Goal: Task Accomplishment & Management: Manage account settings

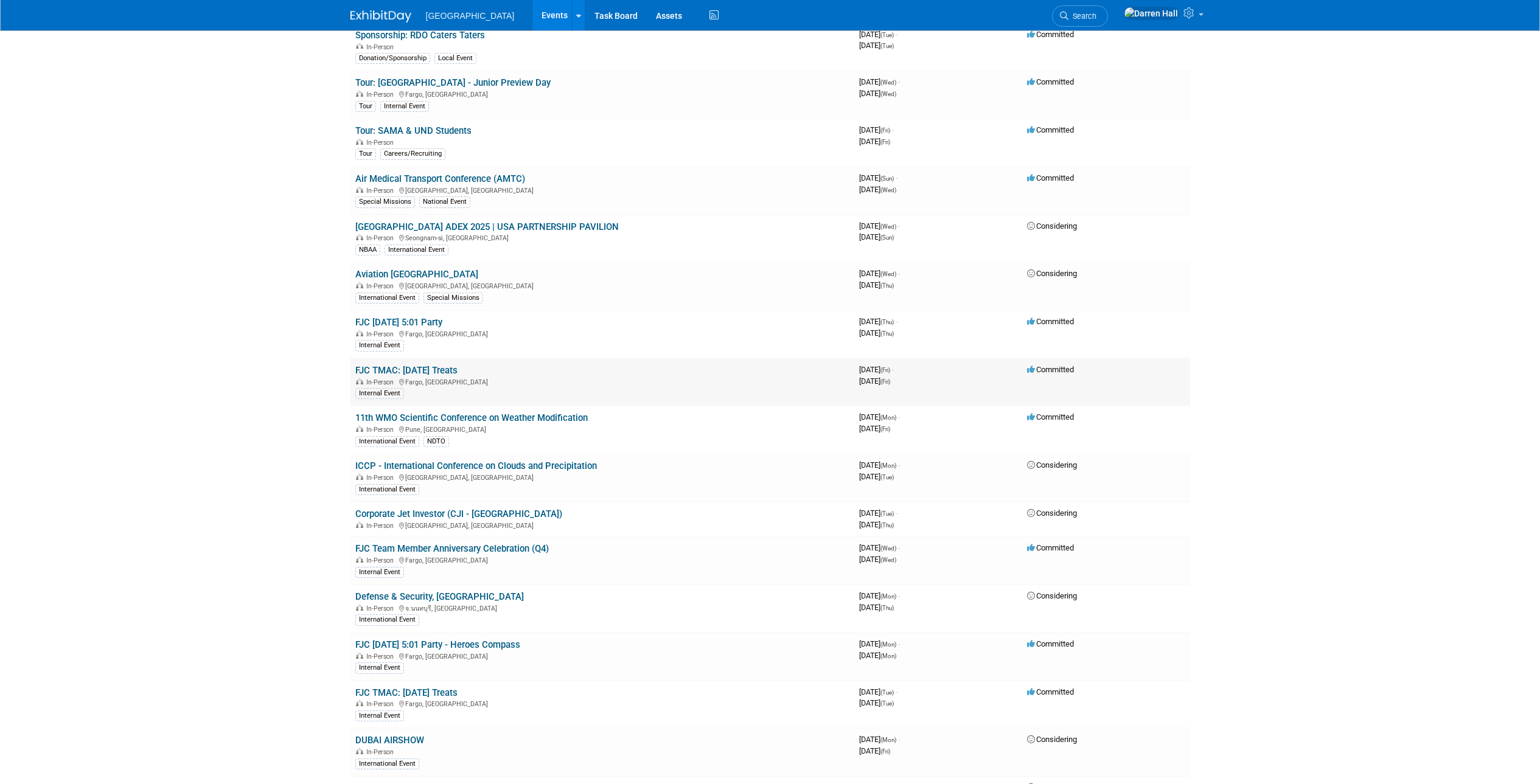
scroll to position [707, 0]
click at [484, 417] on link "11th WMO Scientific Conference on Weather Modification" at bounding box center [471, 416] width 232 height 11
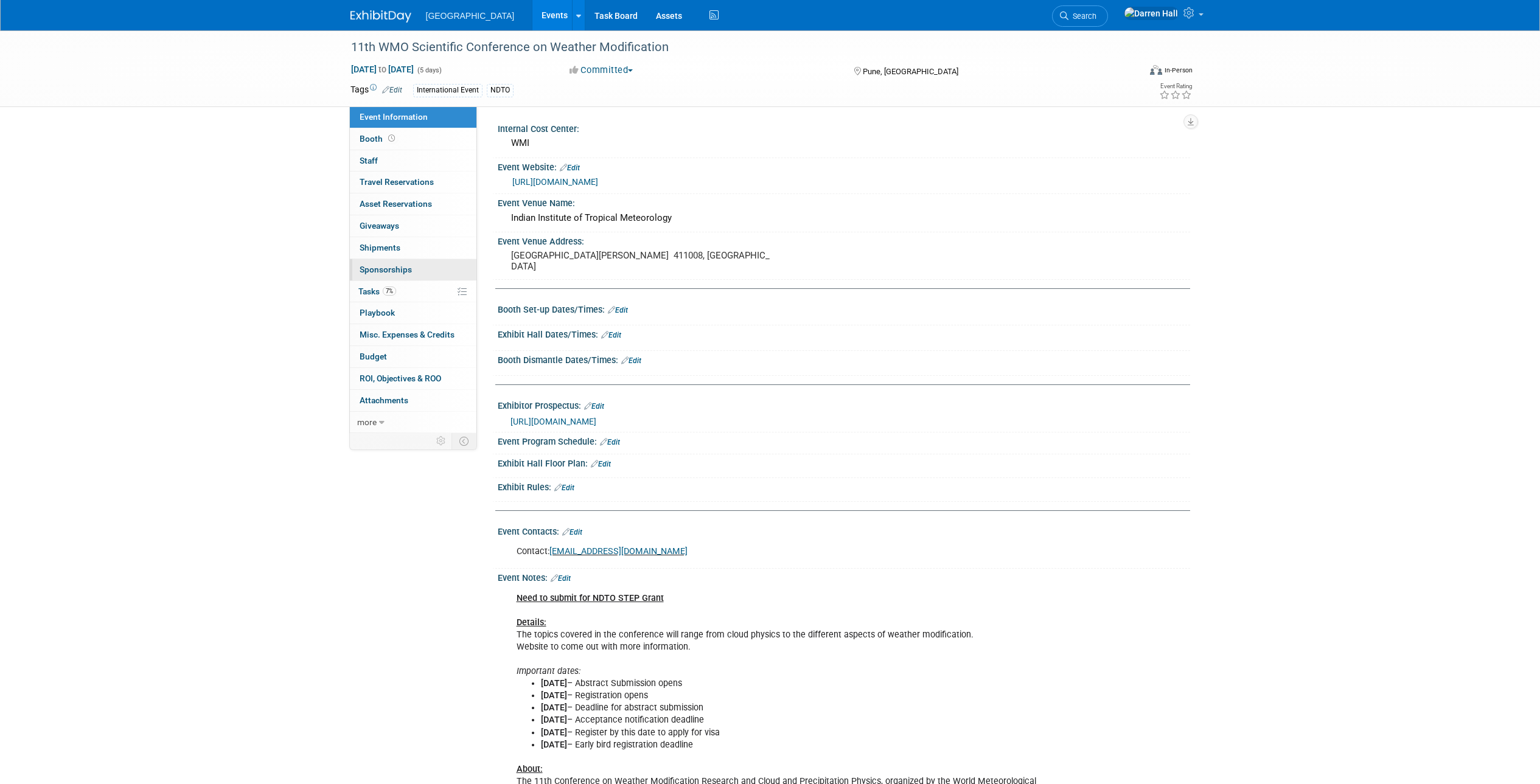
click at [384, 269] on span "Sponsorships 0" at bounding box center [385, 269] width 52 height 9
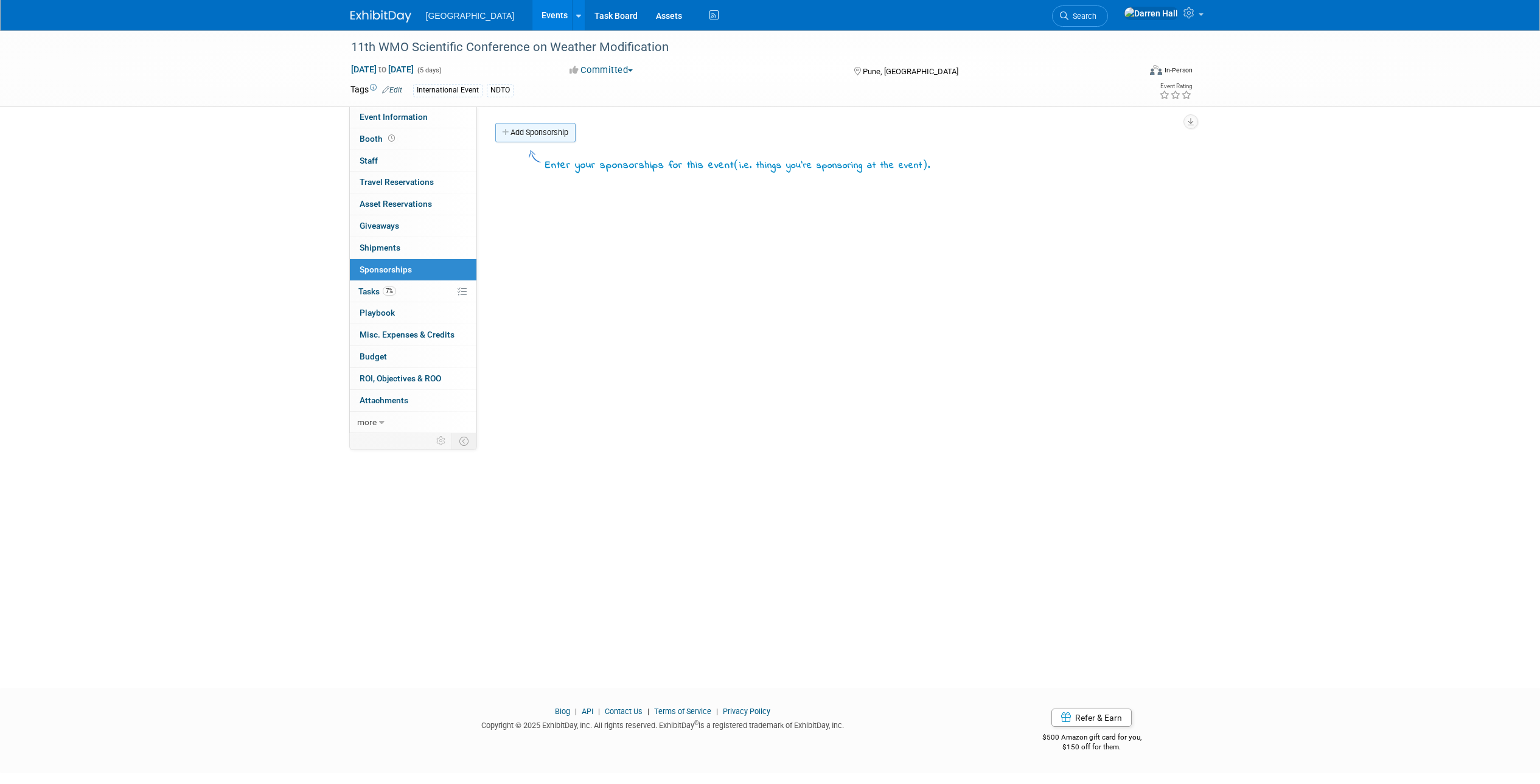
click at [536, 131] on link "Add Sponsorship" at bounding box center [535, 133] width 81 height 20
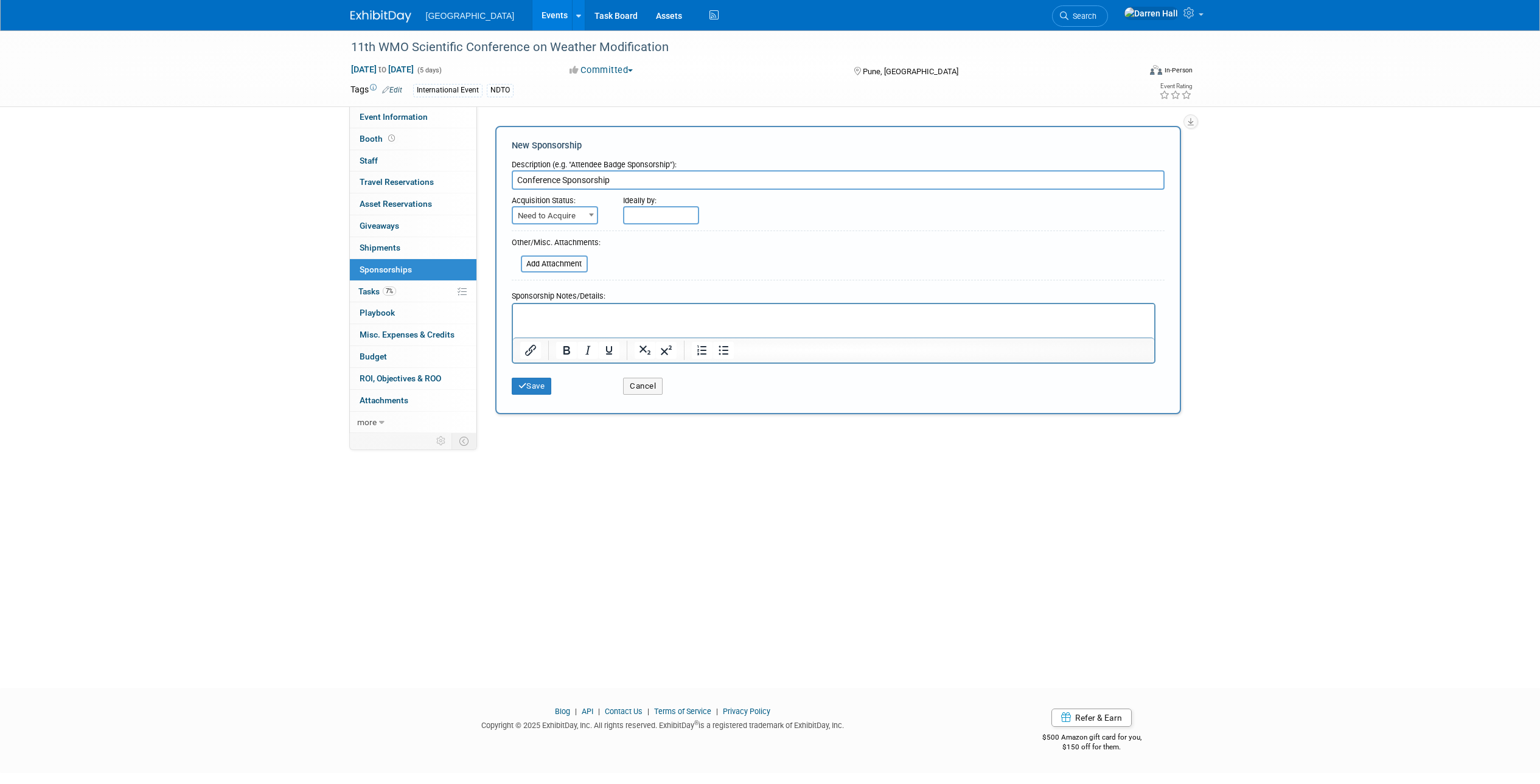
type input "Conference Sponsorship"
click at [585, 216] on span at bounding box center [591, 214] width 12 height 16
select select "2"
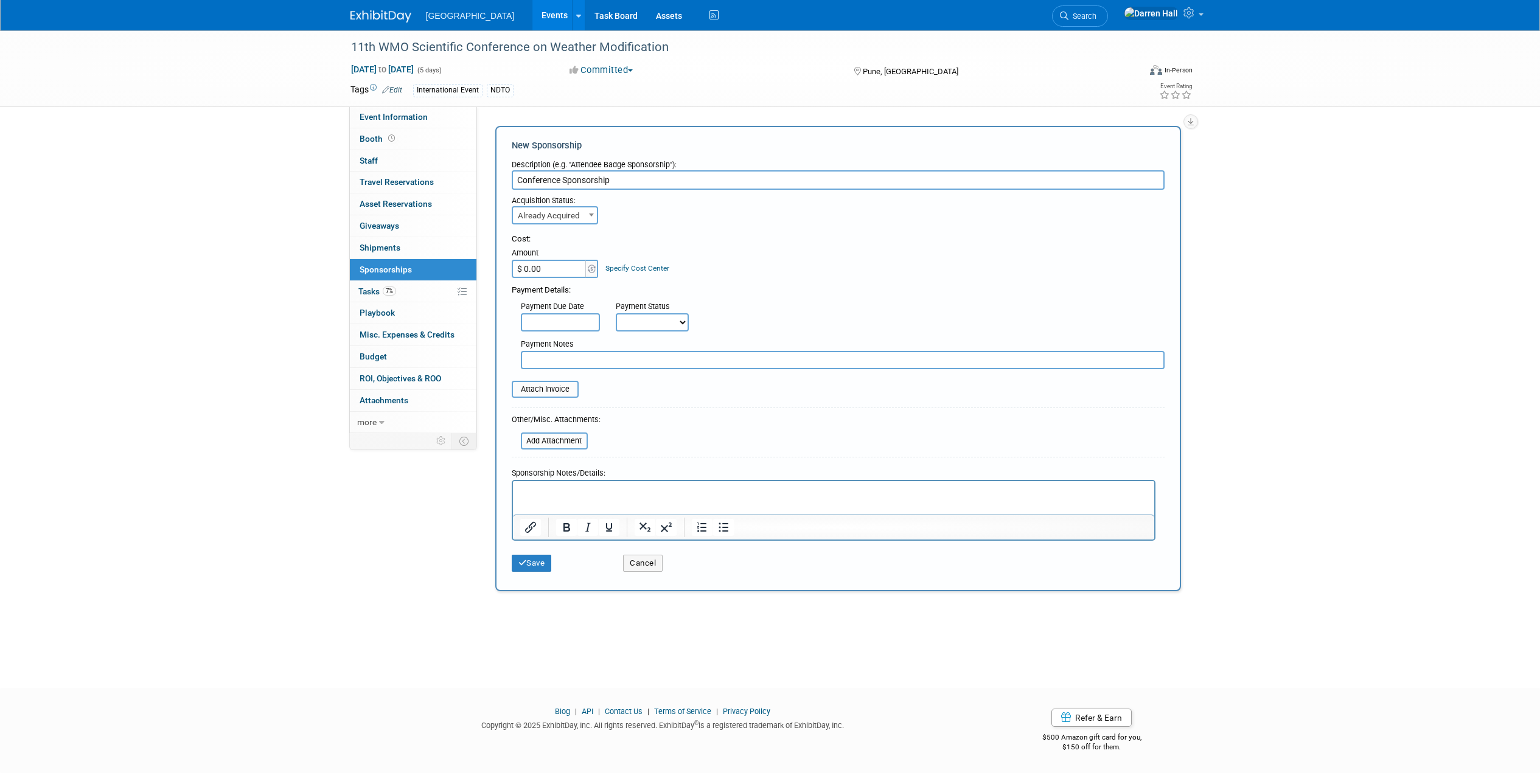
drag, startPoint x: 550, startPoint y: 266, endPoint x: 489, endPoint y: 270, distance: 61.1
click at [490, 269] on div "Add Sponsorship New Sponsorship Description (e.g. "Attendee Badge Sponsorship")…" at bounding box center [838, 359] width 704 height 472
type input "$ 5,000.00"
click at [539, 560] on button "Save" at bounding box center [531, 563] width 40 height 17
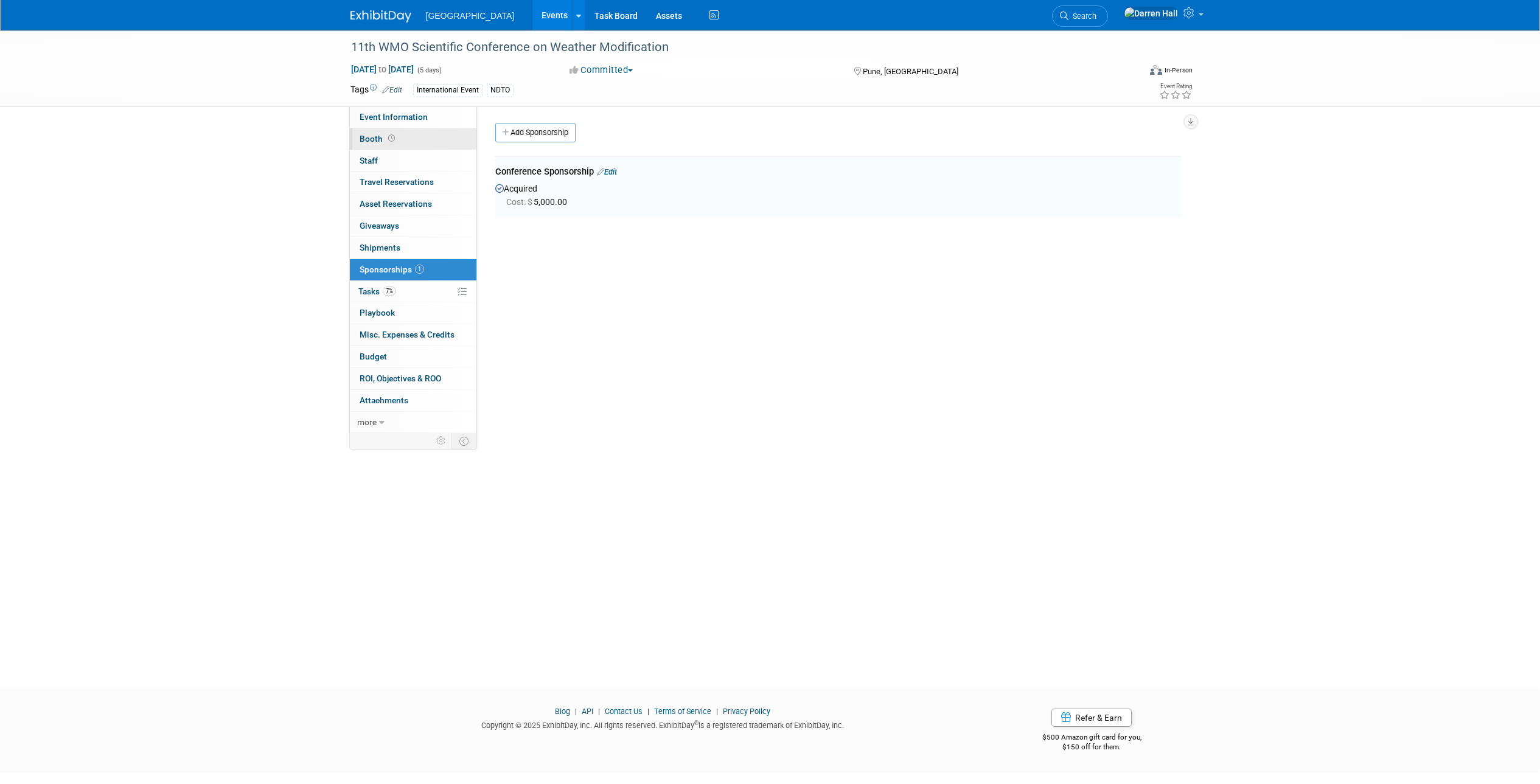
click at [373, 140] on span "Booth" at bounding box center [378, 138] width 38 height 9
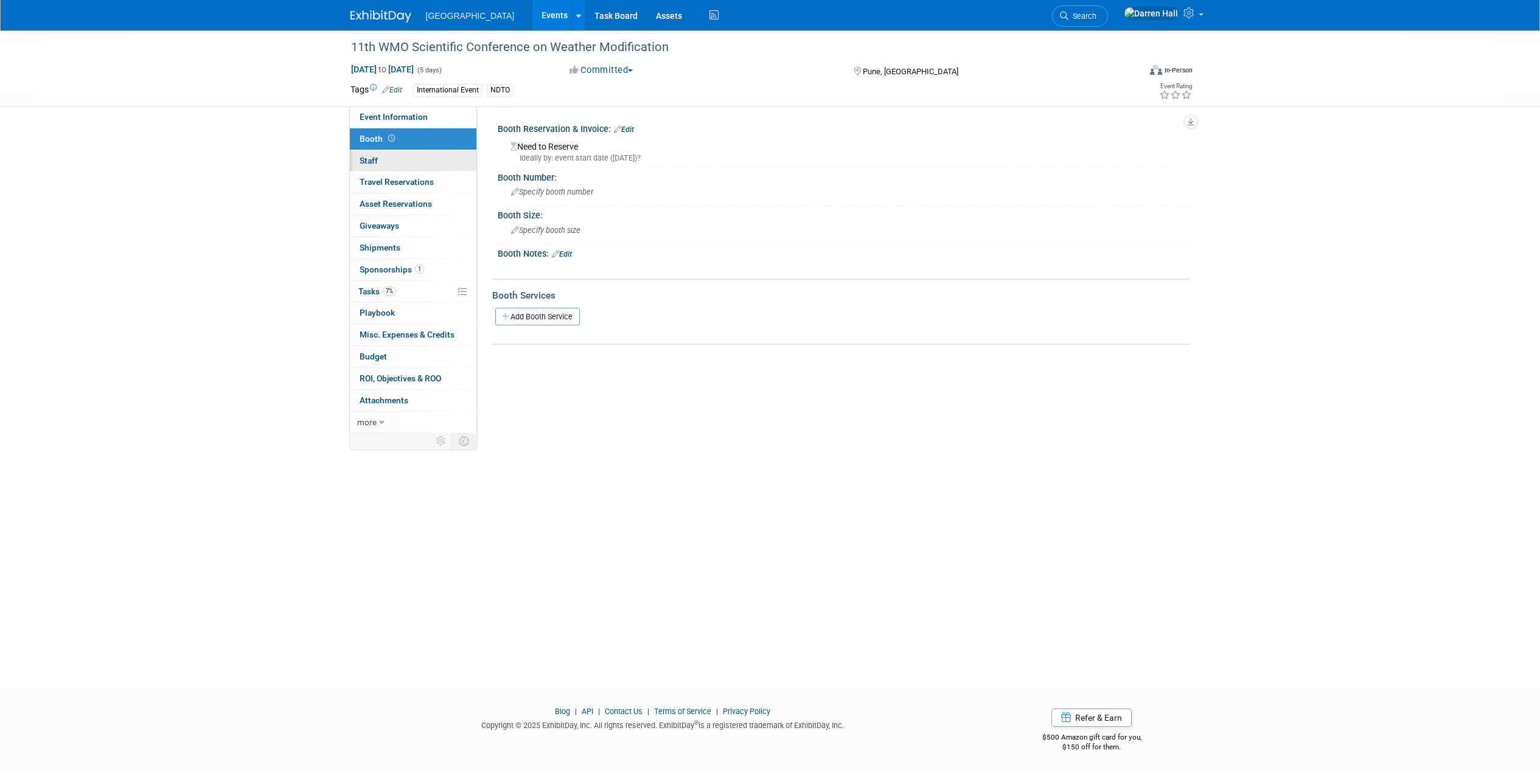
click at [373, 157] on span "Staff 0" at bounding box center [368, 160] width 18 height 9
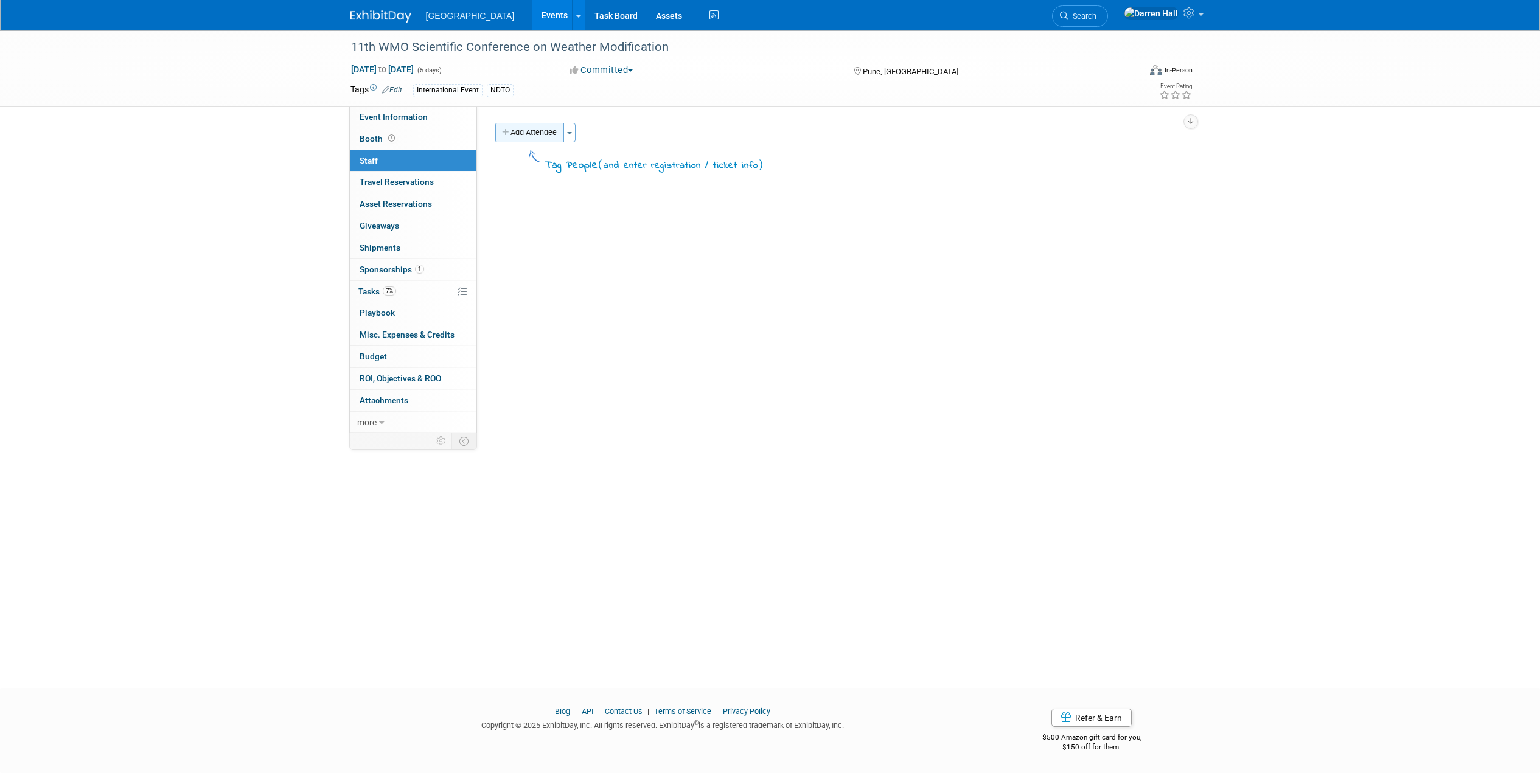
click at [522, 132] on button "Add Attendee" at bounding box center [529, 133] width 68 height 20
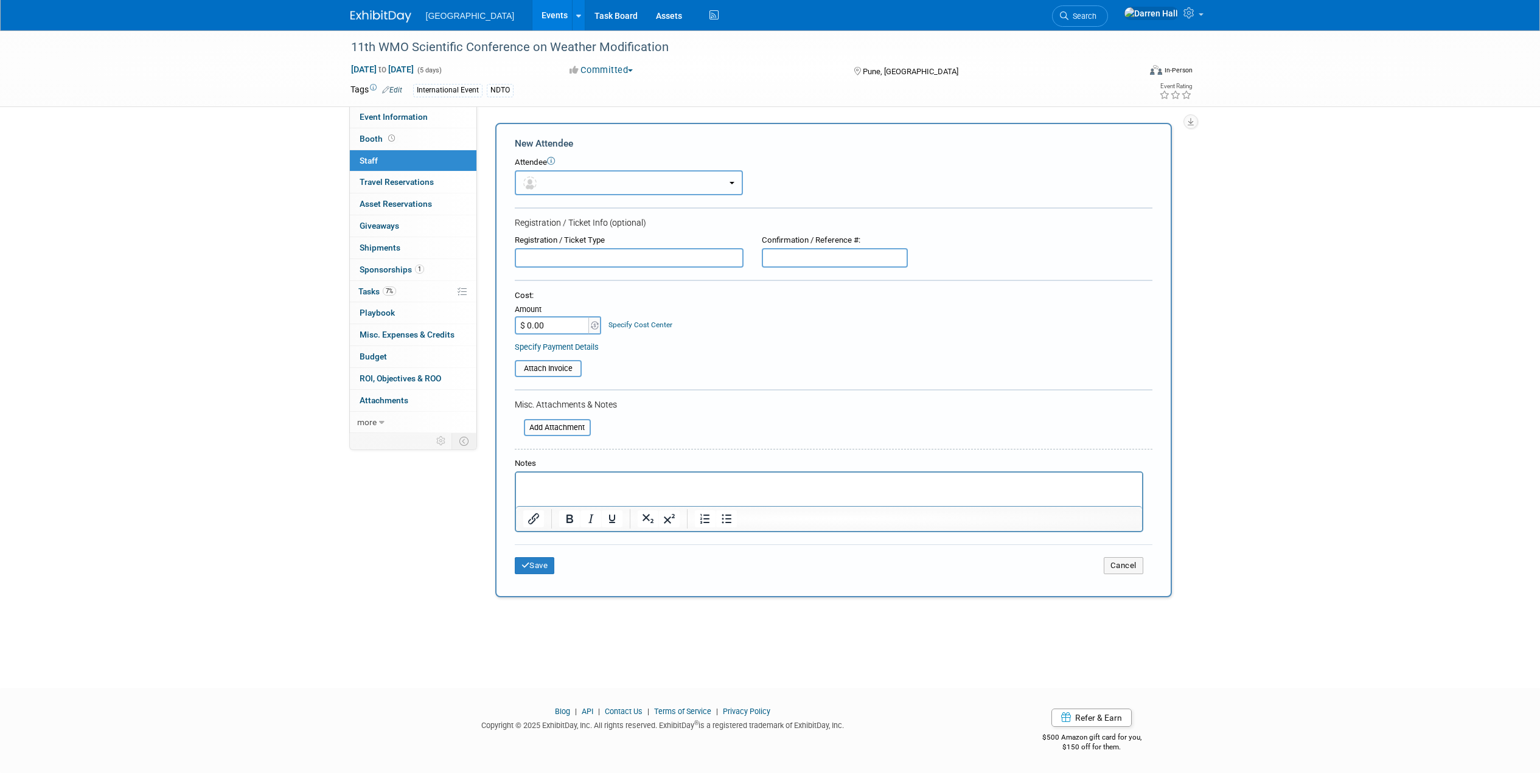
click at [656, 181] on button "button" at bounding box center [629, 183] width 229 height 25
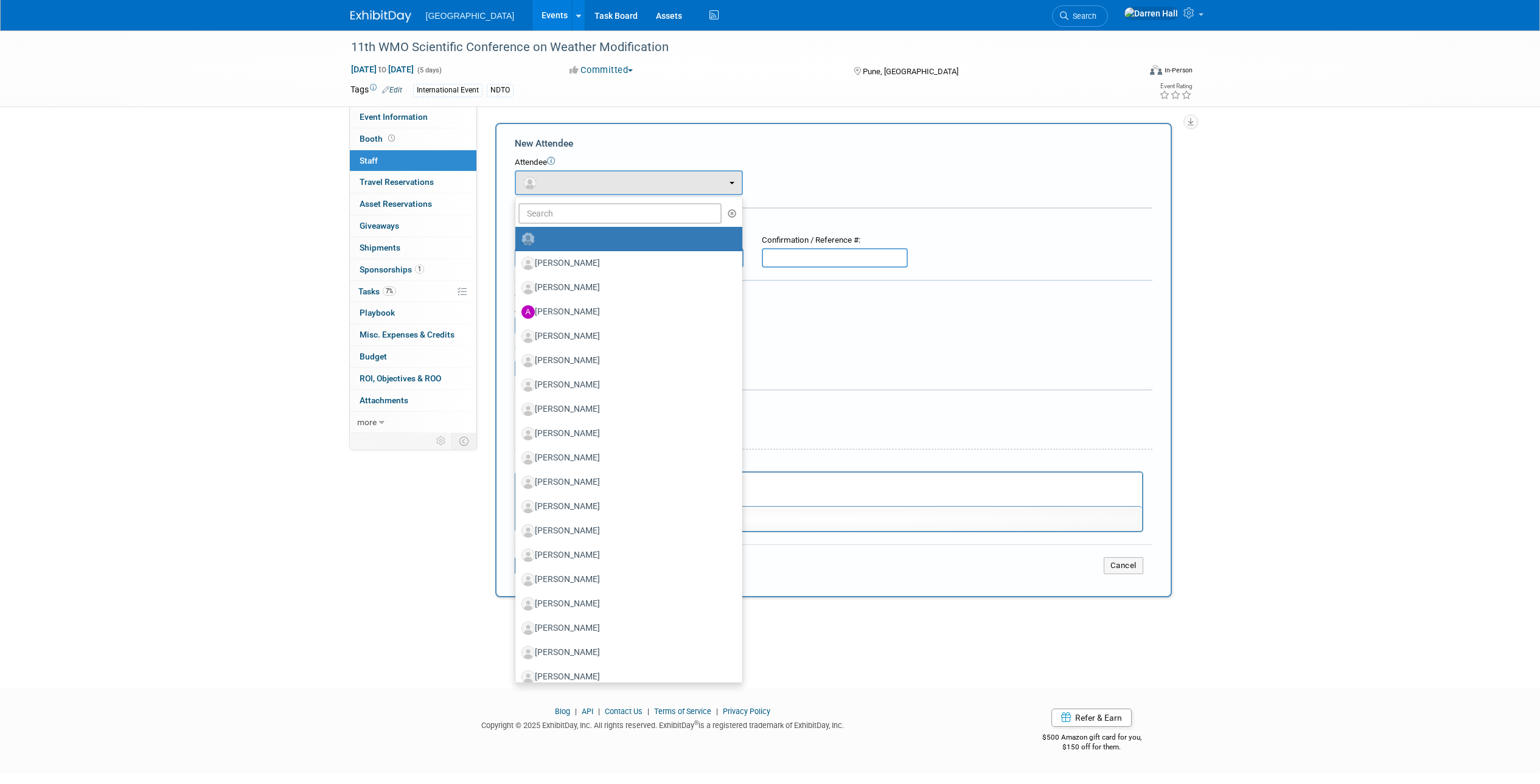
click at [710, 154] on form "New Attendee Attendee <img src="https://www.exhibitday.com/Images/Unassigned-Us…" at bounding box center [834, 359] width 637 height 447
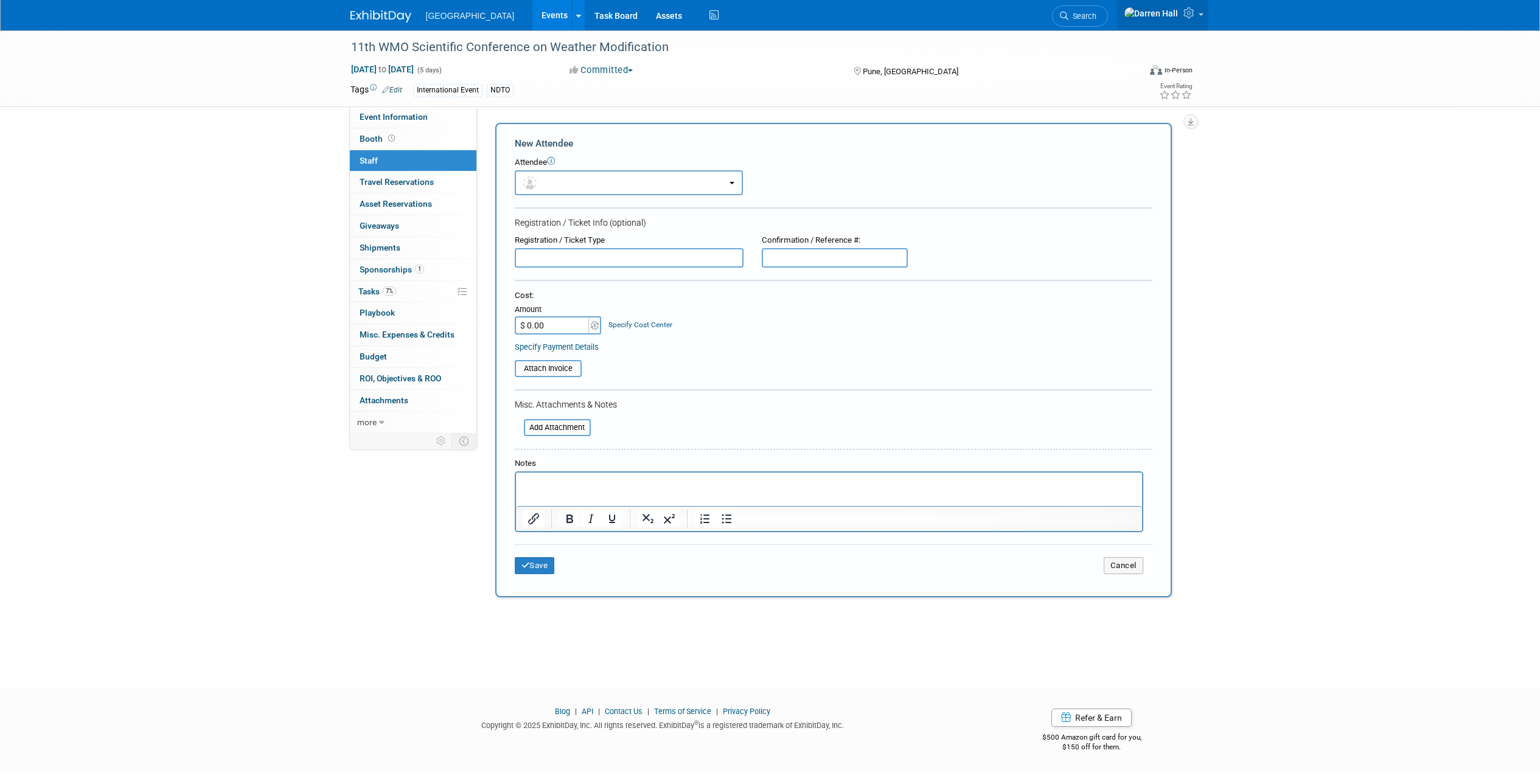
click at [1187, 14] on icon at bounding box center [1190, 13] width 14 height 11
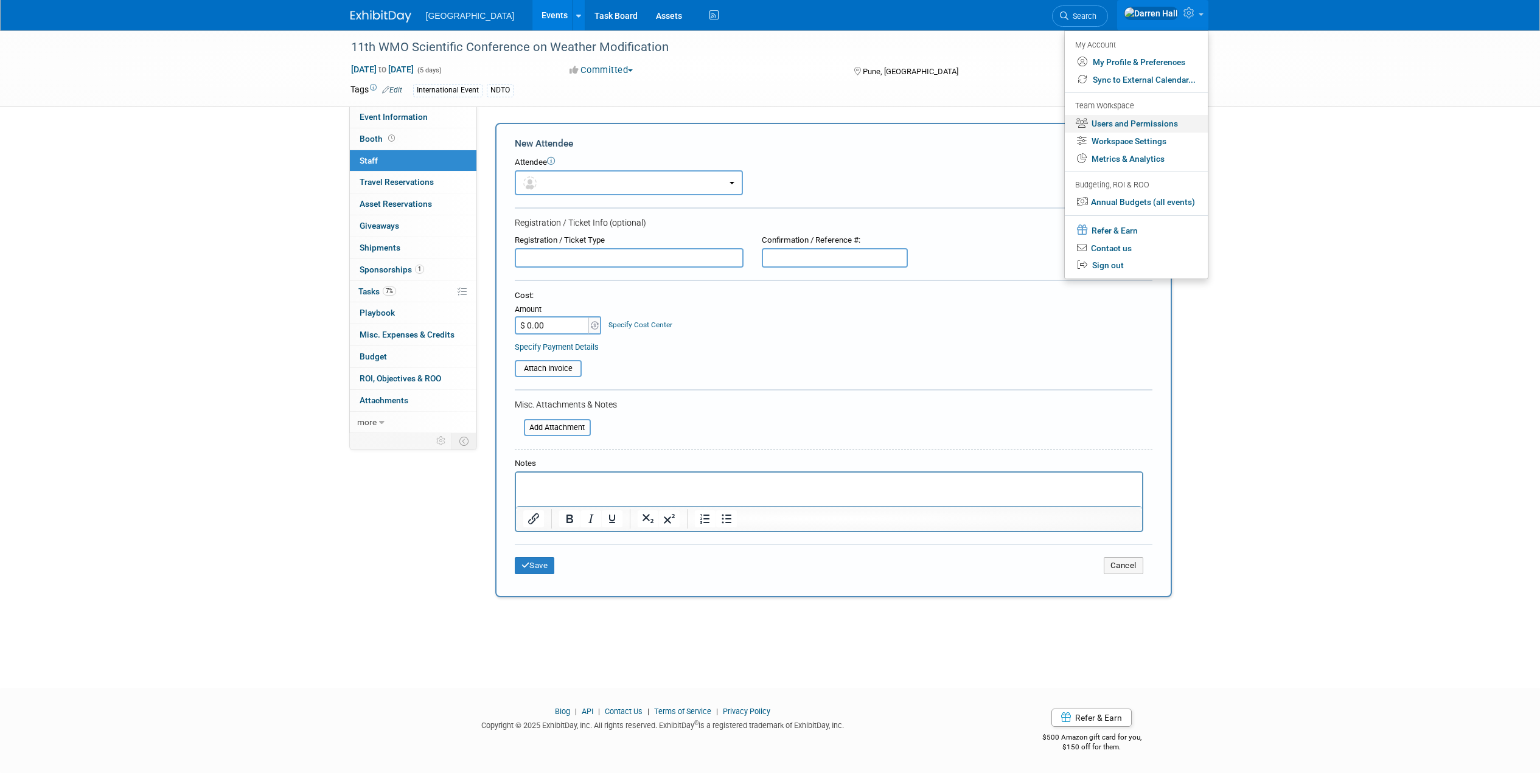
click at [1126, 121] on link "Users and Permissions" at bounding box center [1136, 123] width 143 height 18
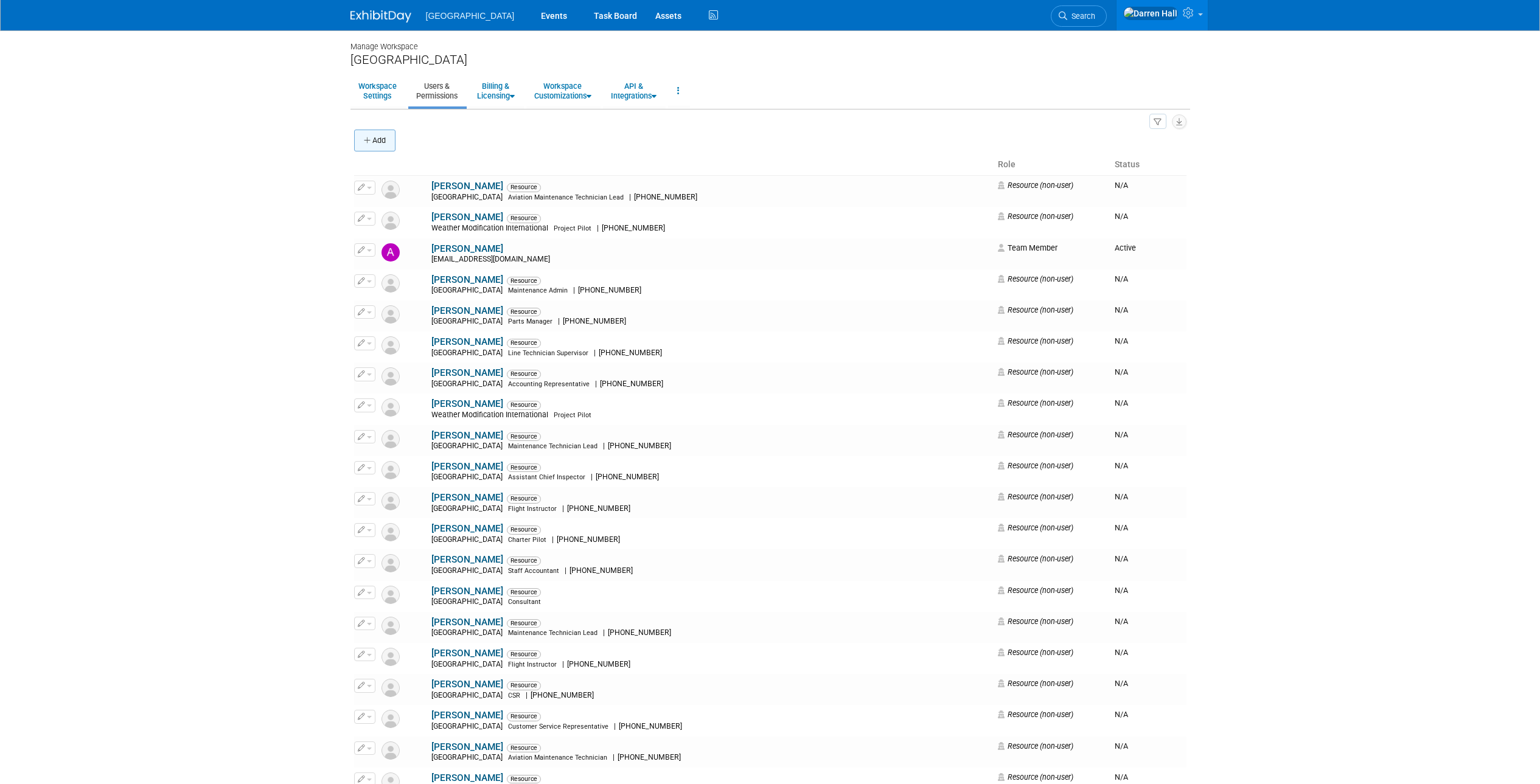
click at [376, 142] on button "Add" at bounding box center [375, 140] width 42 height 22
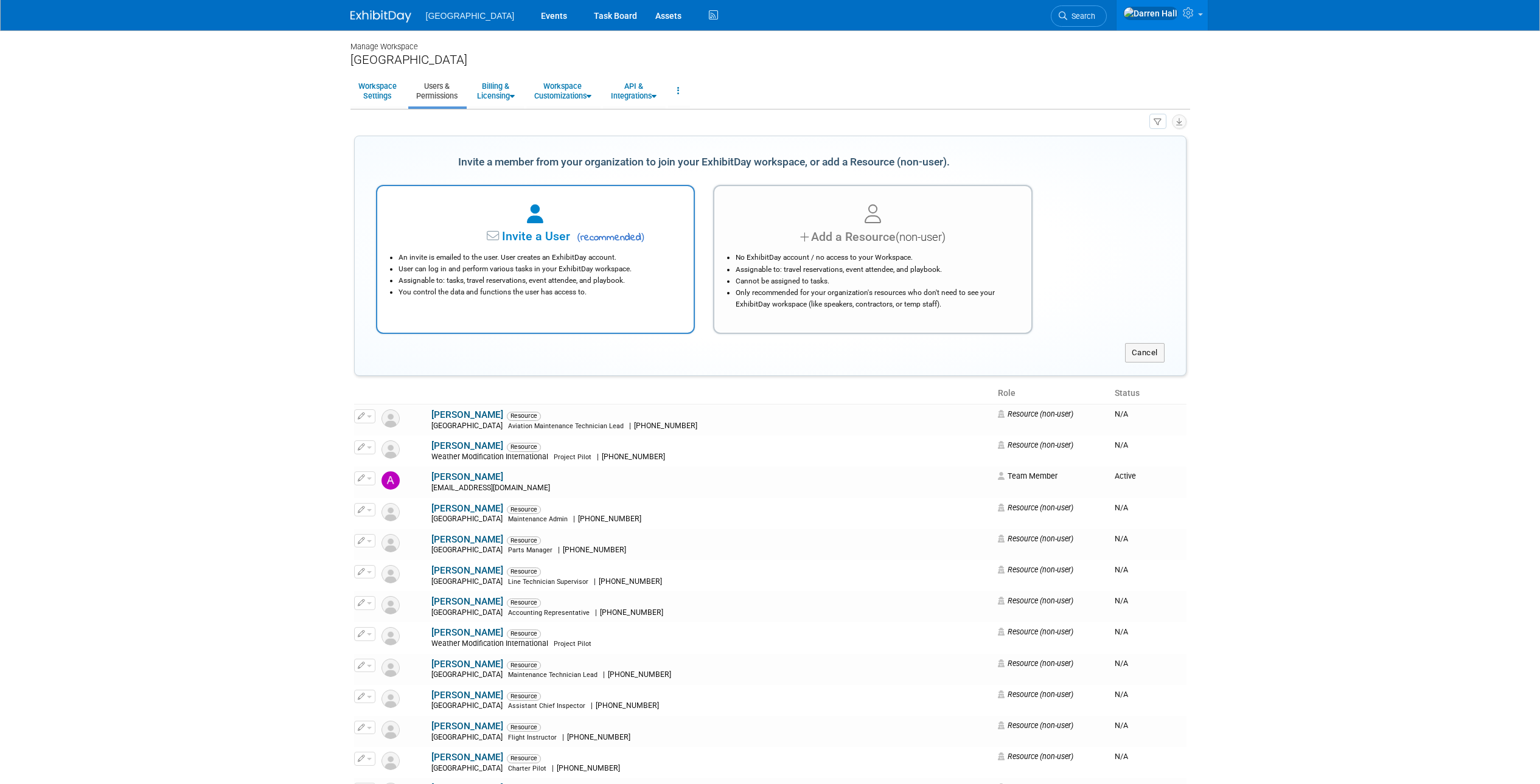
click at [539, 233] on span "Invite a User" at bounding box center [498, 236] width 144 height 14
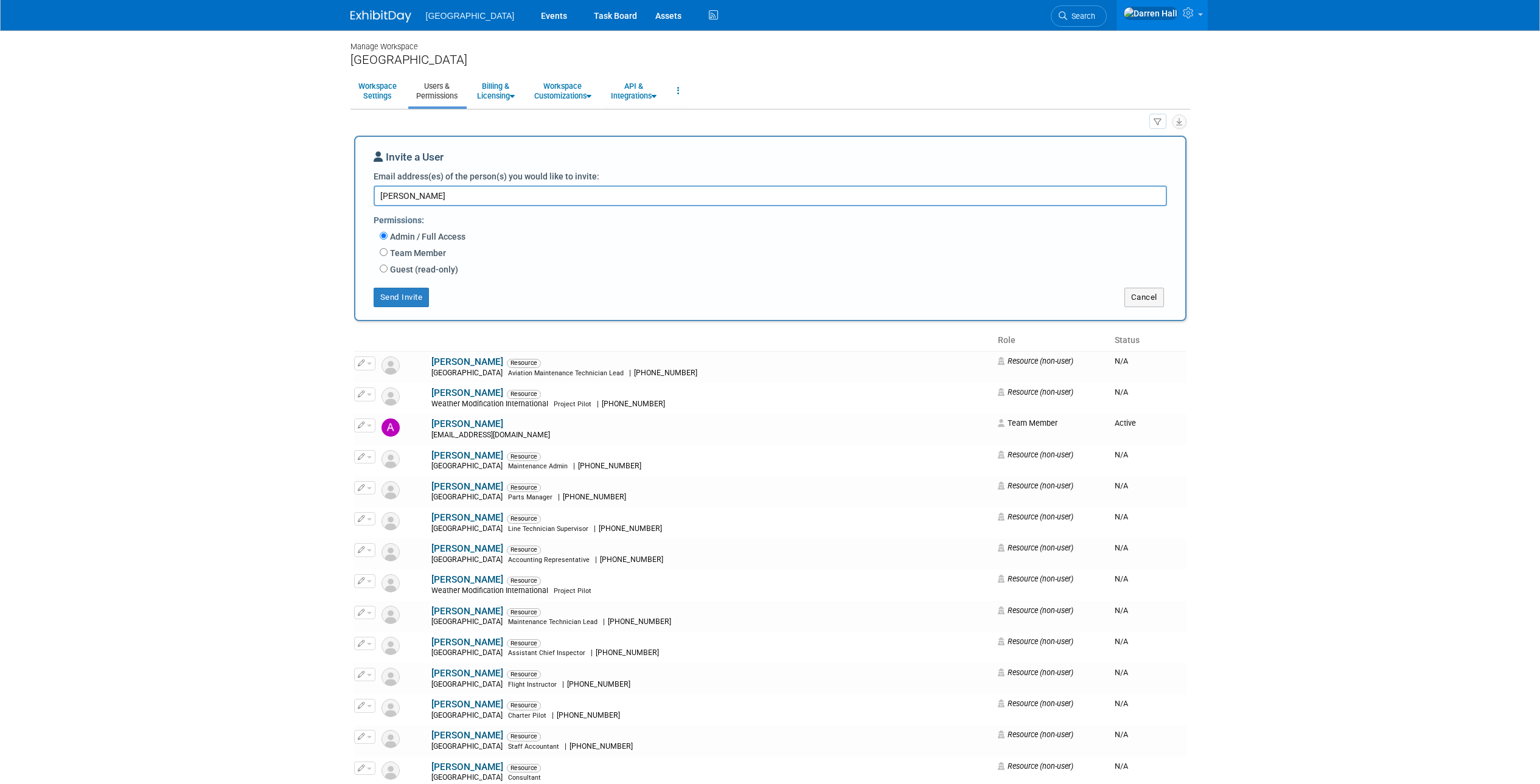
type textarea "[PERSON_NAME]"
click at [388, 255] on label "Team Member" at bounding box center [417, 252] width 59 height 12
click at [388, 255] on input "Team Member" at bounding box center [383, 252] width 8 height 8
radio input "true"
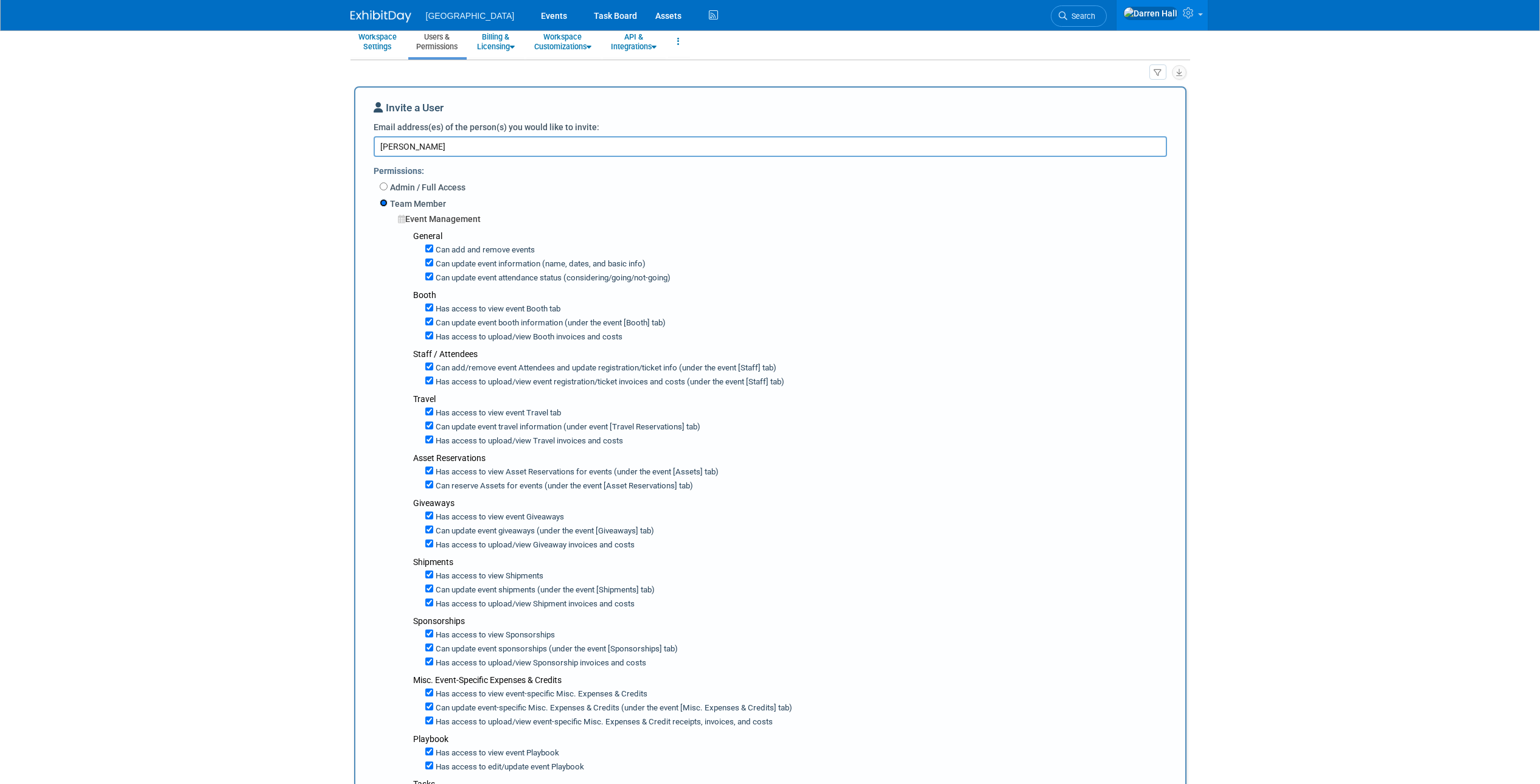
scroll to position [51, 0]
click at [429, 247] on input "Can add and remove events" at bounding box center [429, 246] width 8 height 8
checkbox input "false"
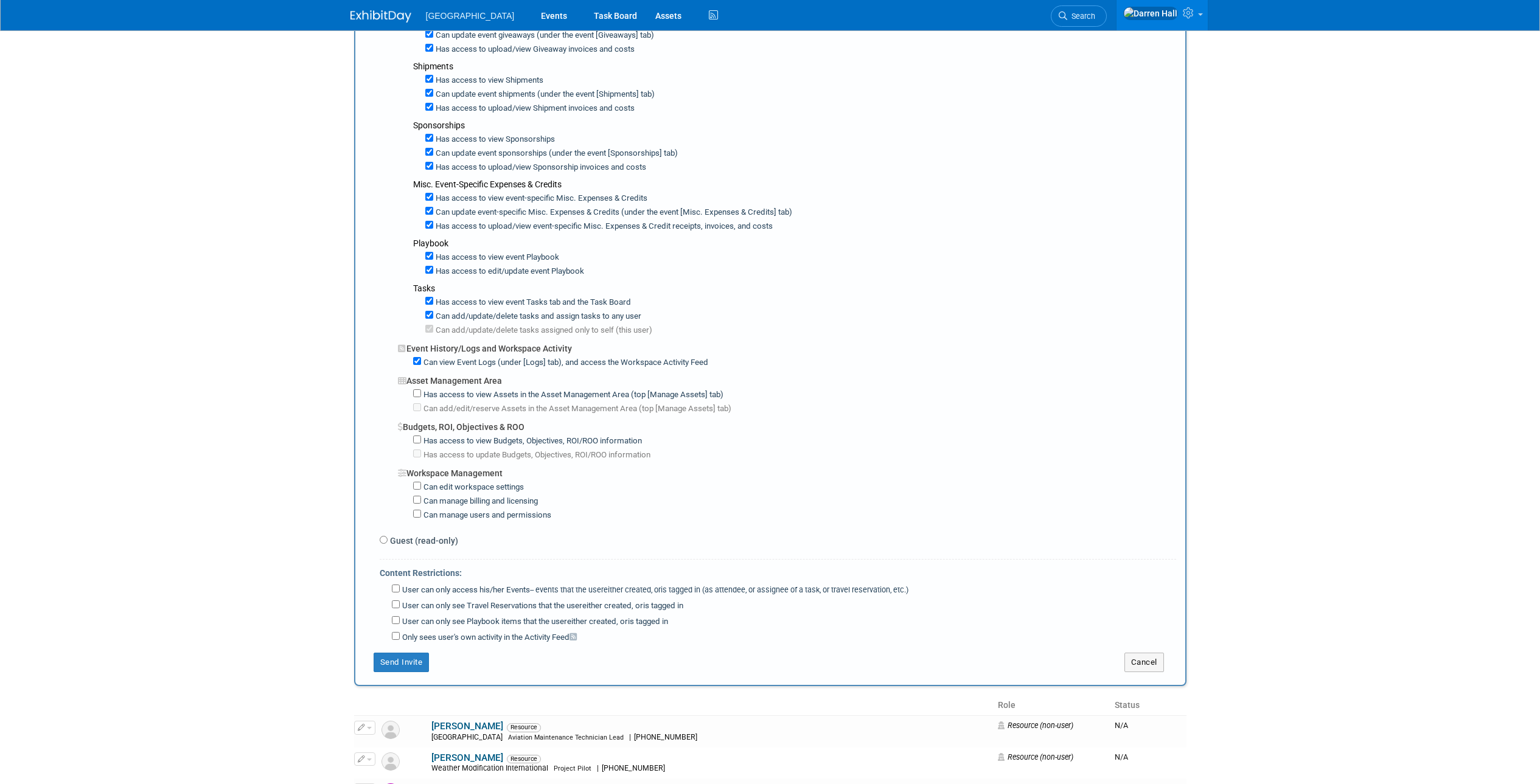
scroll to position [683, 0]
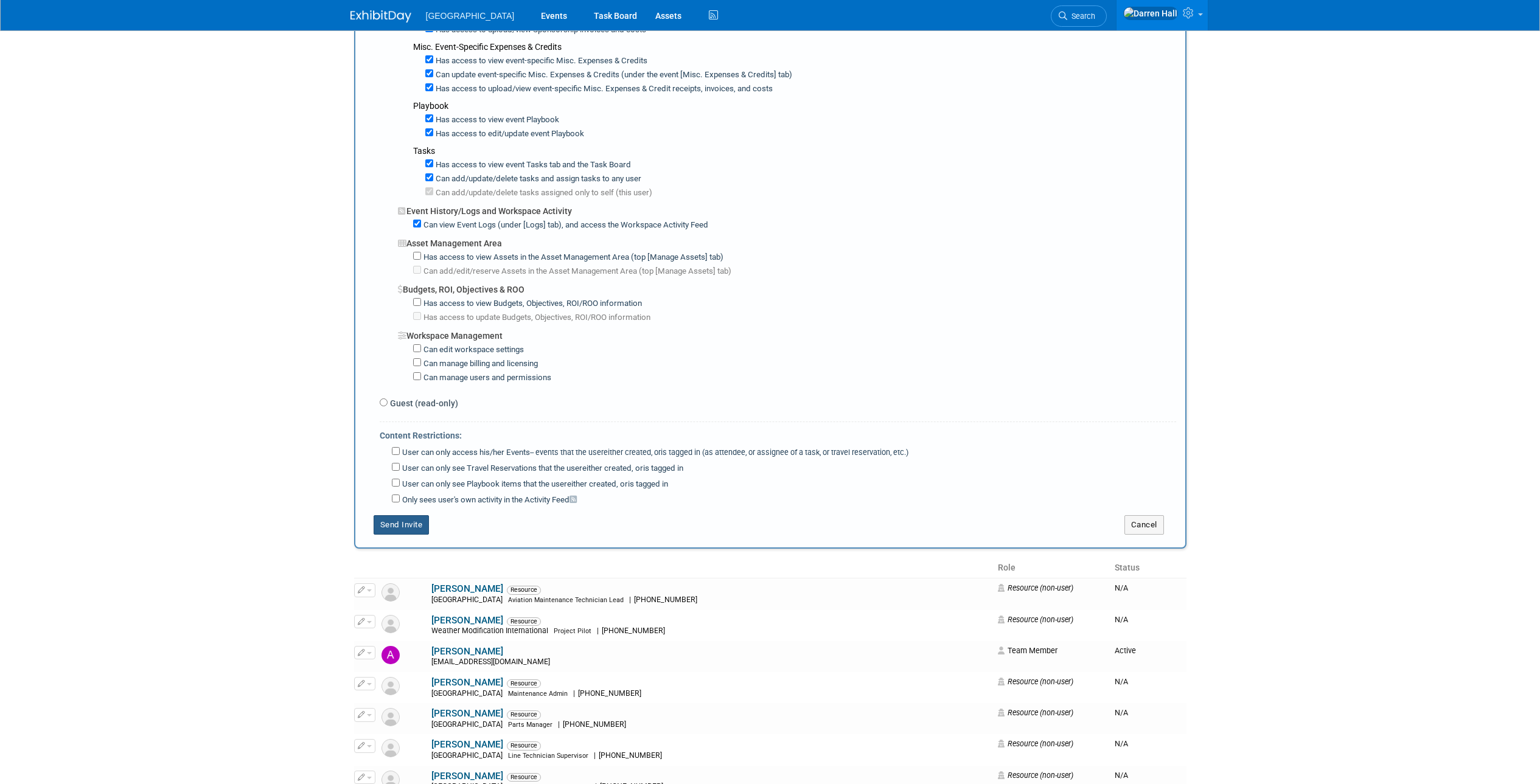
click at [412, 525] on button "Send Invite" at bounding box center [401, 524] width 56 height 20
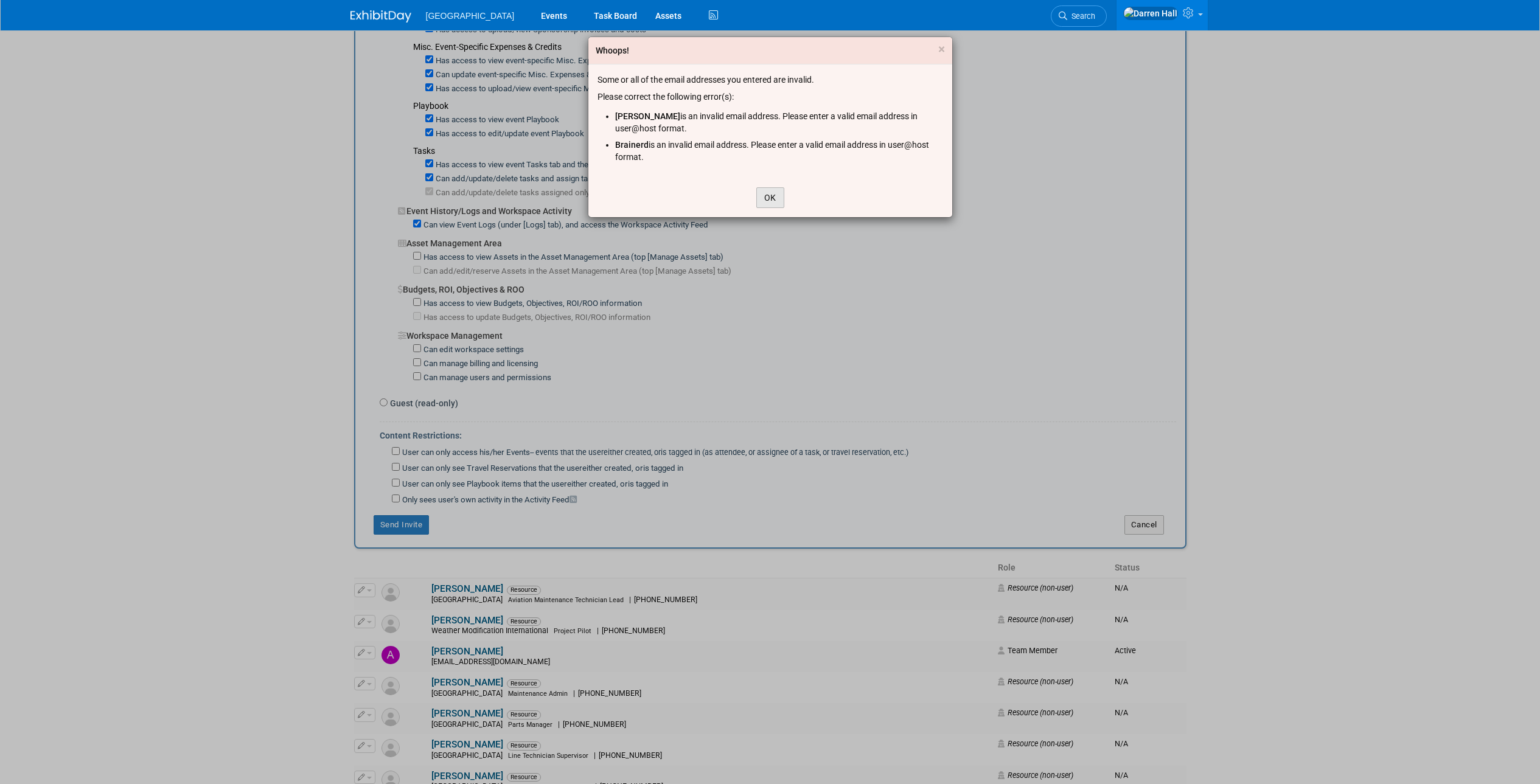
drag, startPoint x: 766, startPoint y: 194, endPoint x: 760, endPoint y: 192, distance: 6.3
click at [766, 194] on button "OK" at bounding box center [770, 198] width 28 height 21
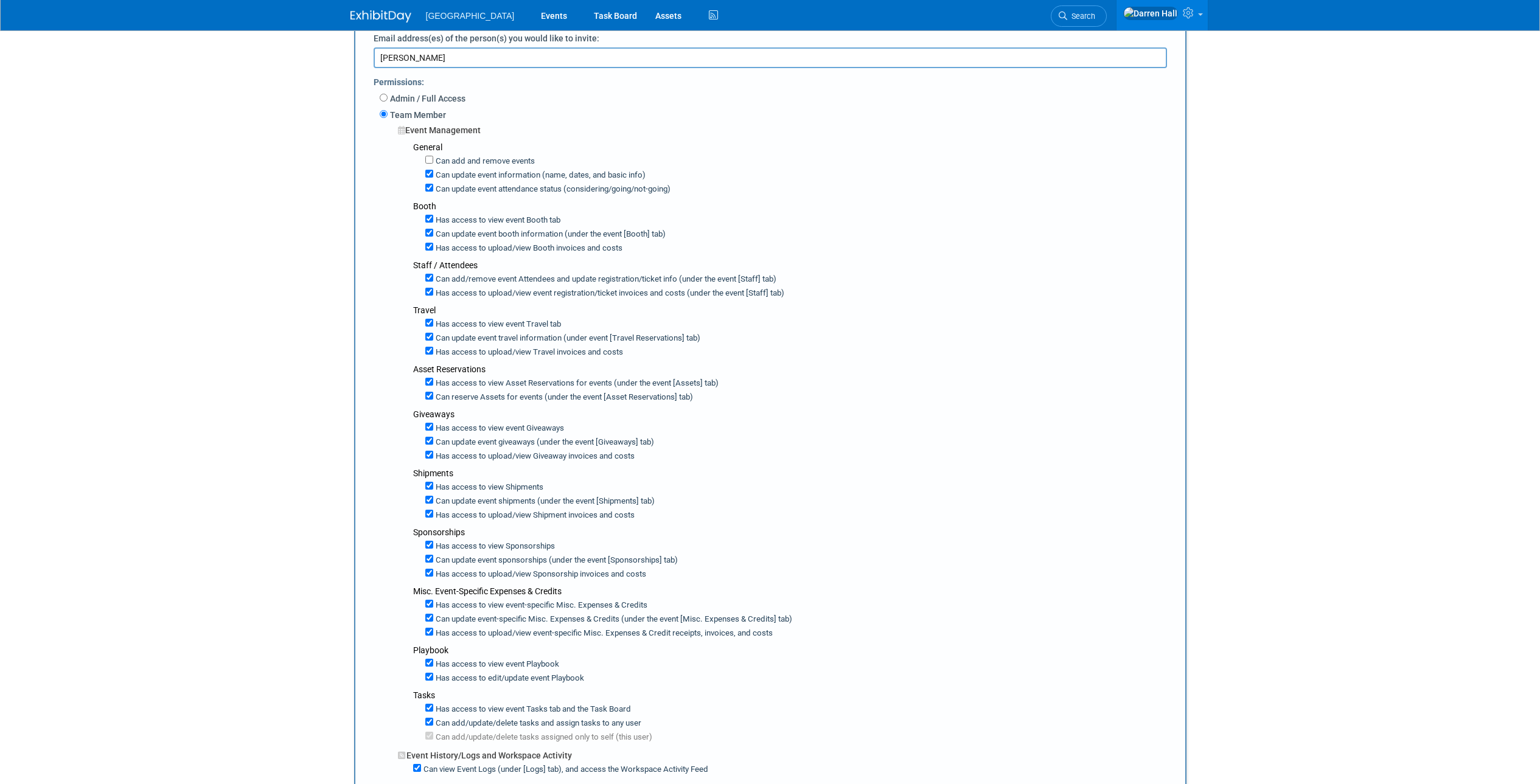
scroll to position [0, 0]
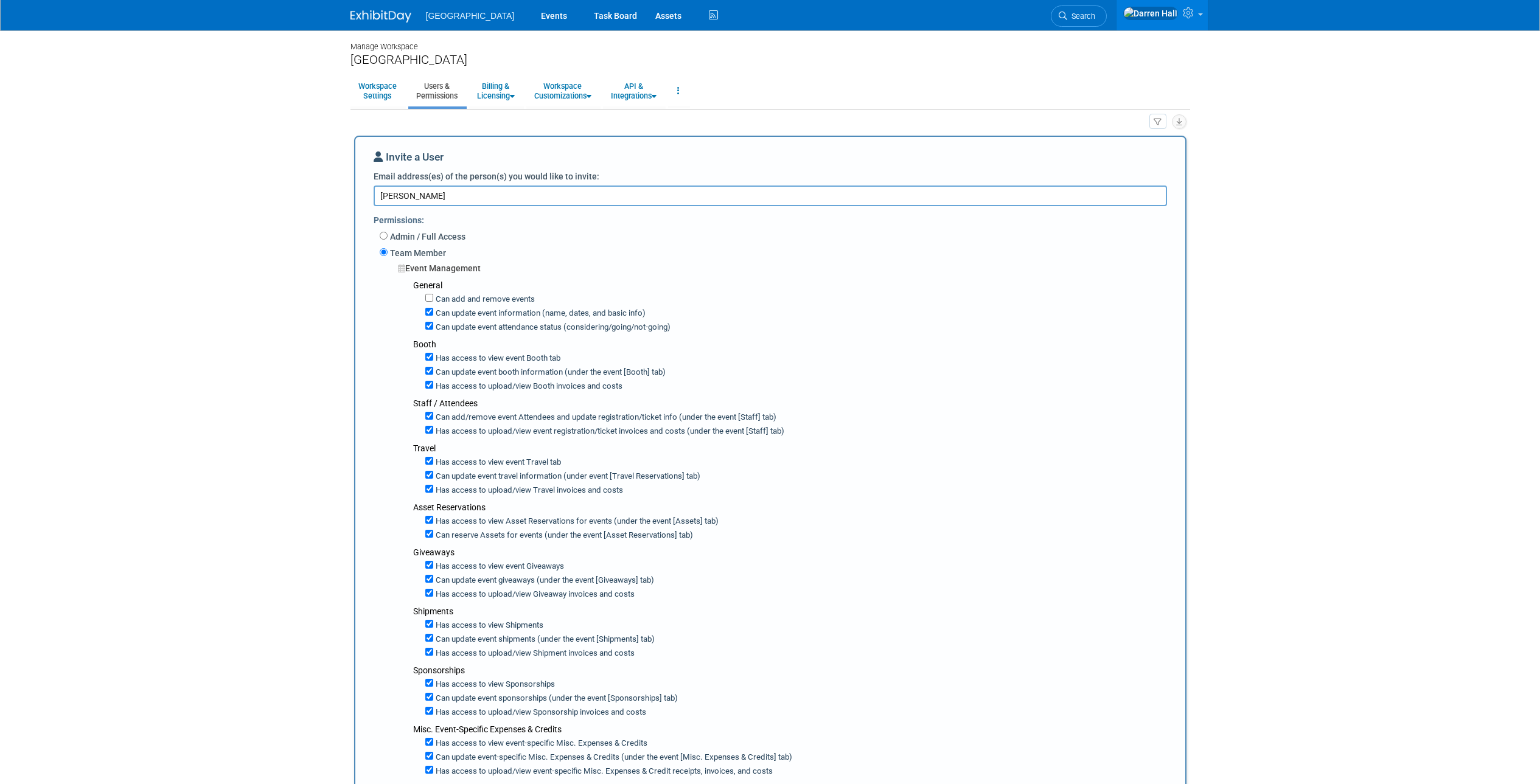
drag, startPoint x: 463, startPoint y: 187, endPoint x: 474, endPoint y: 199, distance: 16.3
click at [463, 190] on textarea "[PERSON_NAME]" at bounding box center [770, 196] width 793 height 21
drag, startPoint x: 468, startPoint y: 199, endPoint x: 329, endPoint y: 197, distance: 139.0
click at [326, 197] on body "[GEOGRAPHIC_DATA] Events Task Board Assets Activity Feed" at bounding box center [770, 392] width 1540 height 784
drag, startPoint x: 466, startPoint y: 197, endPoint x: 332, endPoint y: 189, distance: 134.2
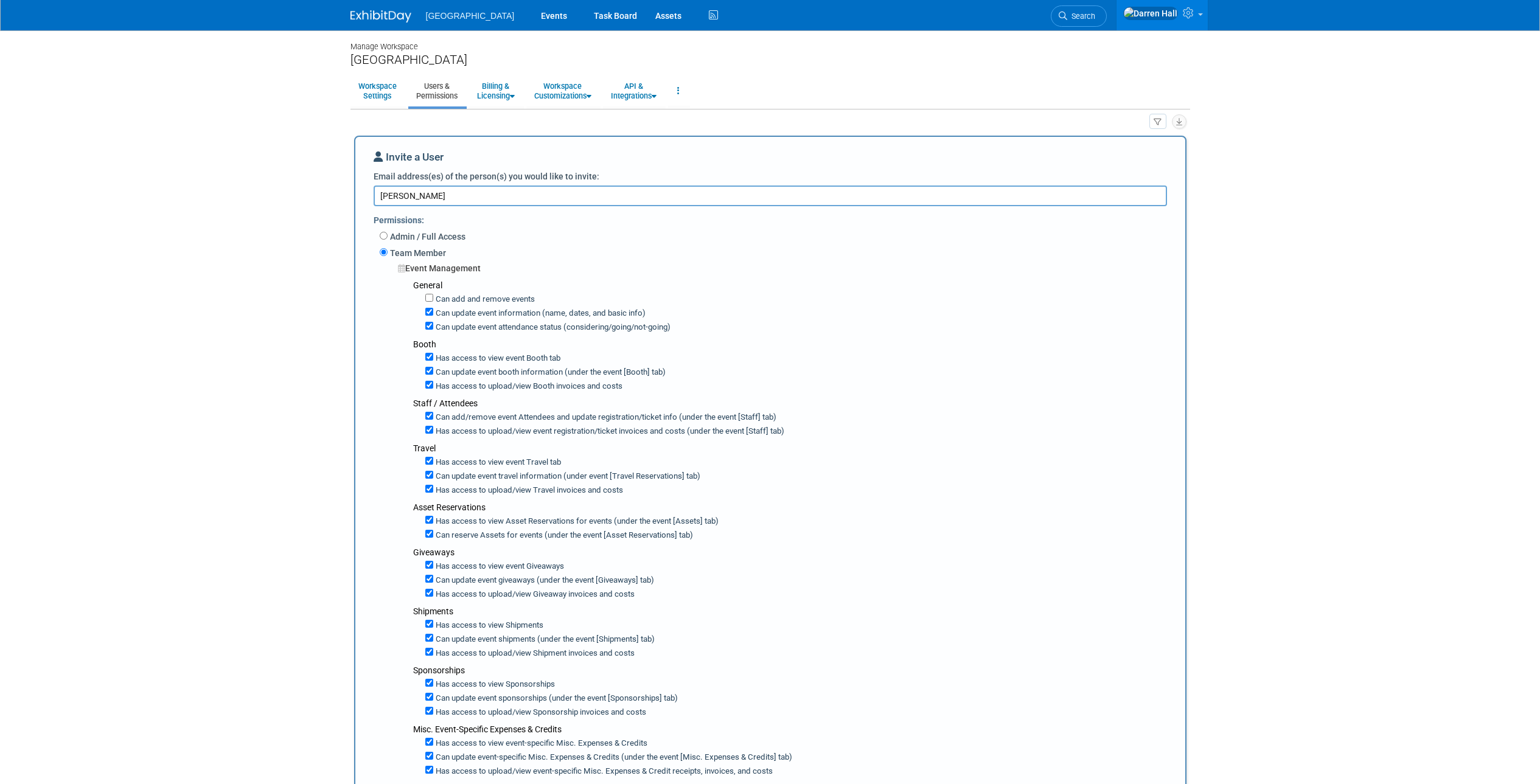
click at [332, 189] on body "[GEOGRAPHIC_DATA] Events Task Board Assets Activity Feed" at bounding box center [770, 392] width 1540 height 784
paste textarea "[EMAIL_ADDRESS][DOMAIN_NAME]"
click at [620, 203] on textarea "[EMAIL_ADDRESS][DOMAIN_NAME], [EMAIL_ADDRESS][DOMAIN_NAME]," at bounding box center [770, 196] width 793 height 21
click at [622, 197] on textarea "[EMAIL_ADDRESS][DOMAIN_NAME], [EMAIL_ADDRESS][DOMAIN_NAME]," at bounding box center [770, 196] width 793 height 21
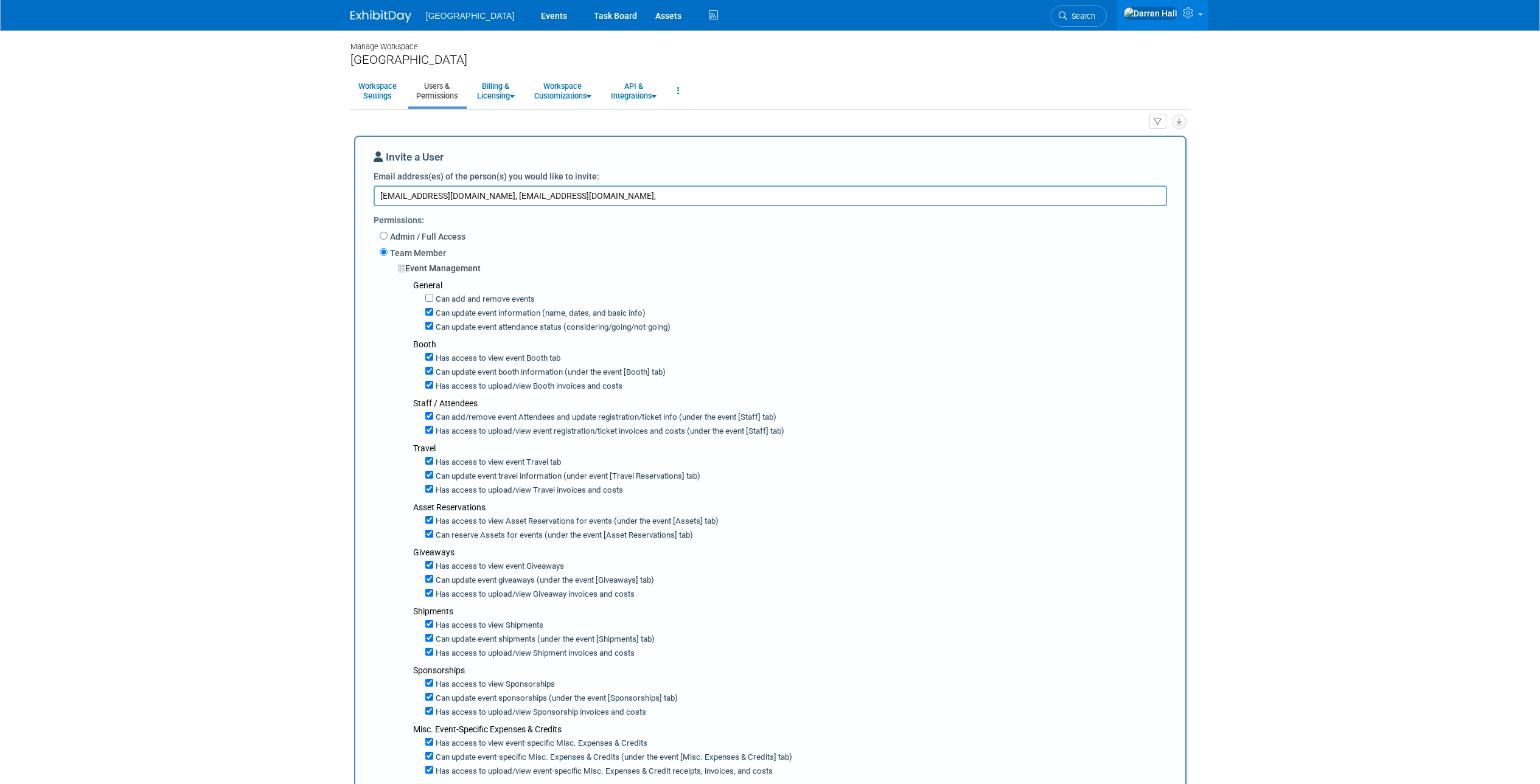
paste textarea "[EMAIL_ADDRESS][DOMAIN_NAME]"
click at [723, 196] on textarea "[EMAIL_ADDRESS][DOMAIN_NAME], [EMAIL_ADDRESS][DOMAIN_NAME], [EMAIL_ADDRESS][DOM…" at bounding box center [770, 196] width 793 height 21
paste textarea "[EMAIL_ADDRESS][DOMAIN_NAME]"
drag, startPoint x: 705, startPoint y: 196, endPoint x: 706, endPoint y: 202, distance: 6.1
click at [705, 196] on textarea "[EMAIL_ADDRESS][DOMAIN_NAME], [EMAIL_ADDRESS][DOMAIN_NAME], [EMAIL_ADDRESS][DOM…" at bounding box center [770, 196] width 793 height 21
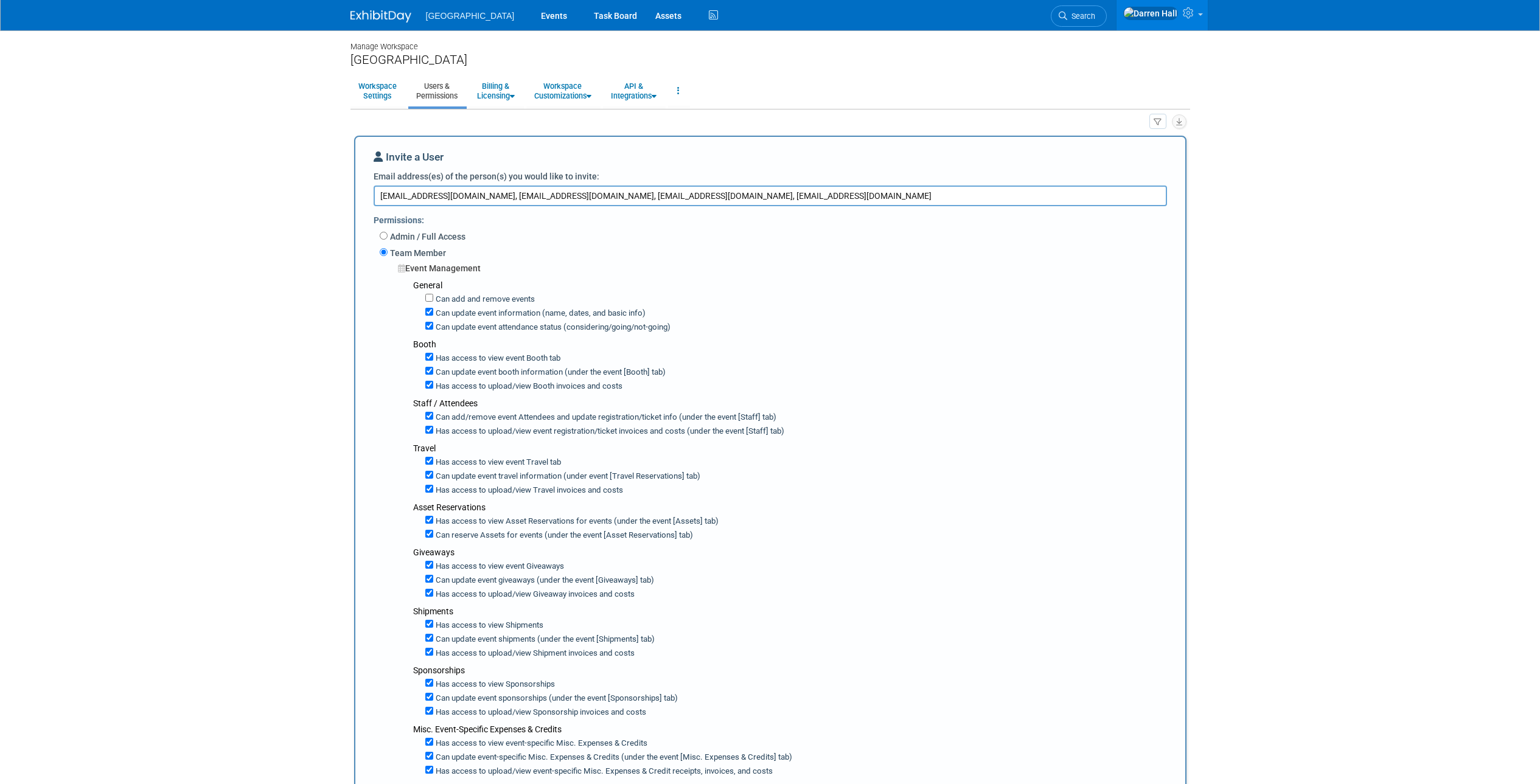
type textarea "[EMAIL_ADDRESS][DOMAIN_NAME], [EMAIL_ADDRESS][DOMAIN_NAME], [EMAIL_ADDRESS][DOM…"
click at [818, 243] on div "Admin / Full Access" at bounding box center [778, 237] width 797 height 16
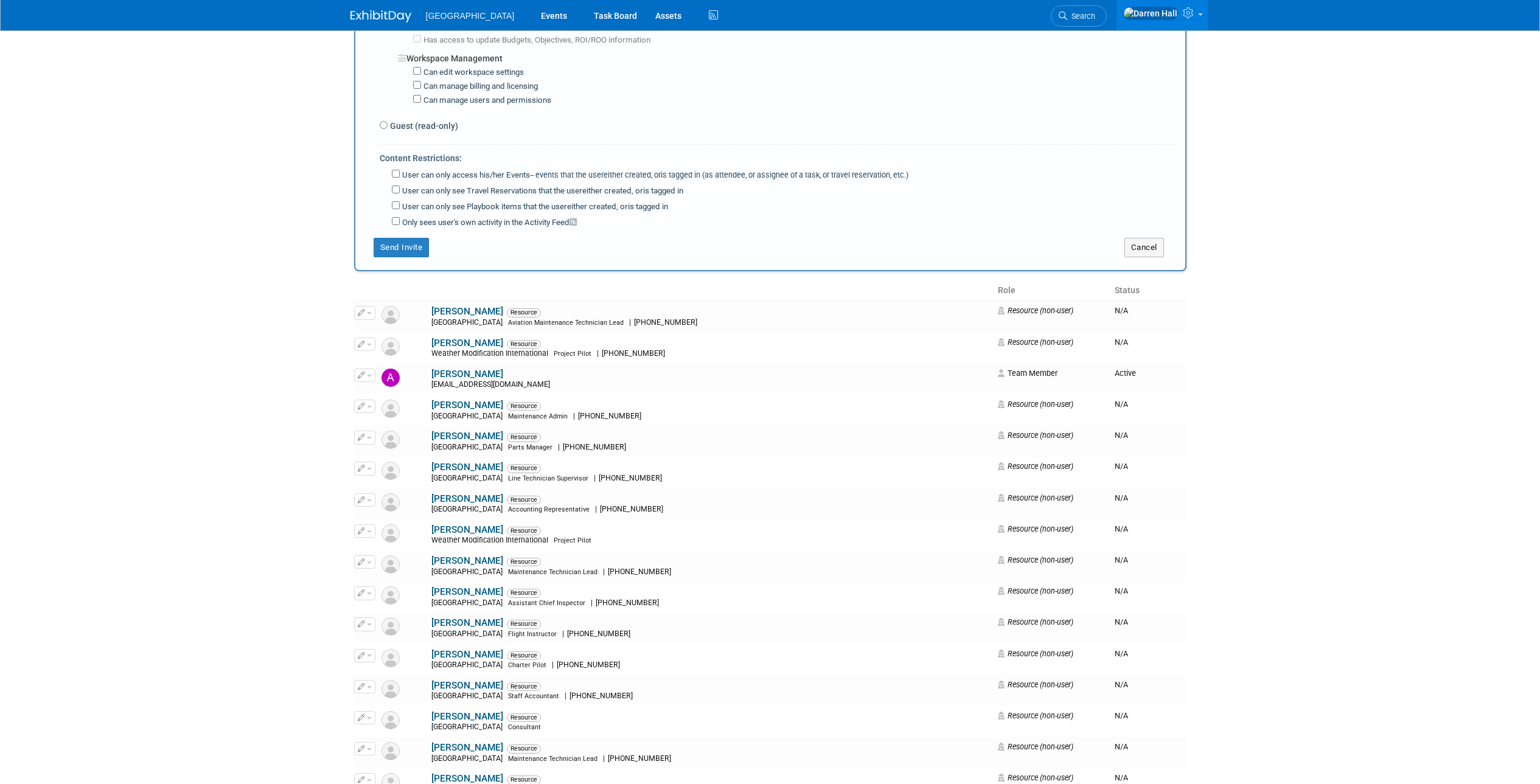
scroll to position [960, 0]
click at [413, 248] on button "Send Invite" at bounding box center [401, 246] width 56 height 20
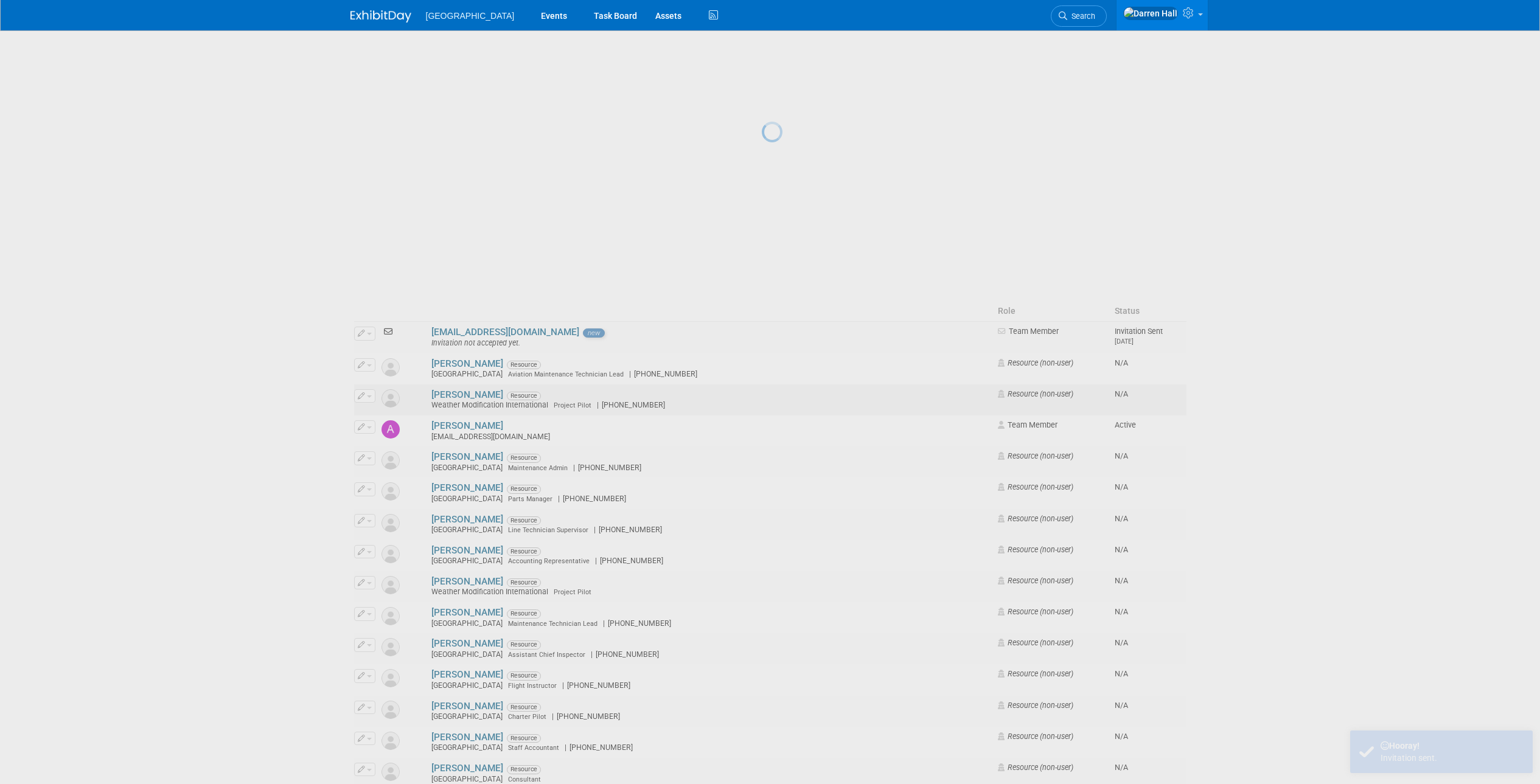
scroll to position [0, 0]
